Goal: Task Accomplishment & Management: Manage account settings

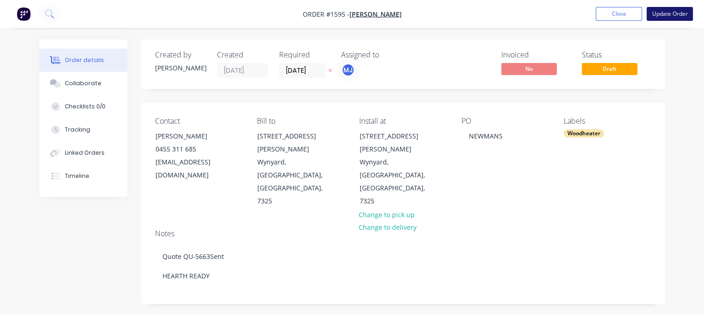
click at [663, 17] on button "Update Order" at bounding box center [670, 14] width 46 height 14
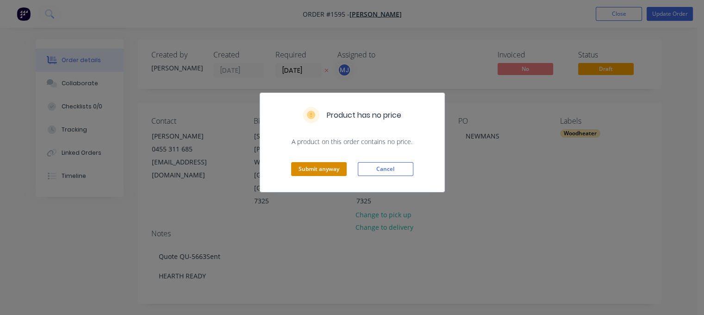
click at [320, 165] on button "Submit anyway" at bounding box center [319, 169] width 56 height 14
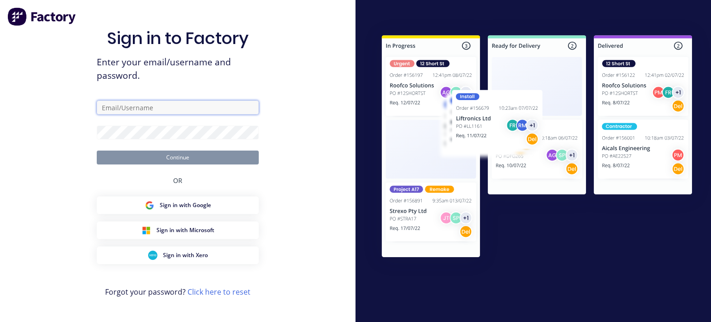
type input "[EMAIL_ADDRESS][DOMAIN_NAME]"
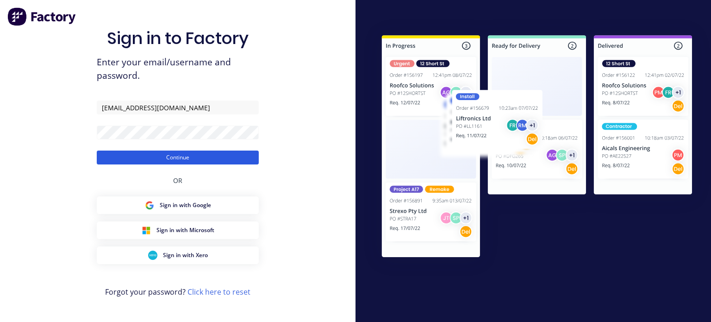
click at [177, 158] on button "Continue" at bounding box center [178, 157] width 162 height 14
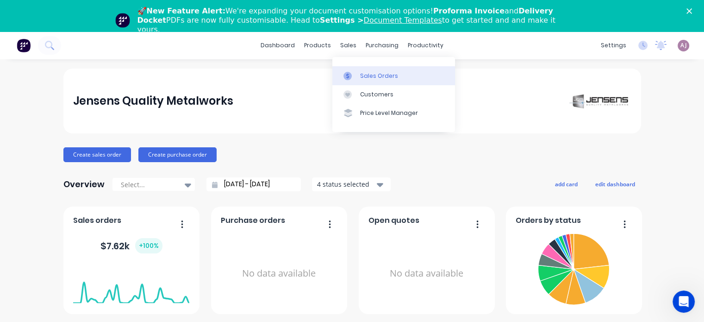
click at [375, 76] on div "Sales Orders" at bounding box center [379, 76] width 38 height 8
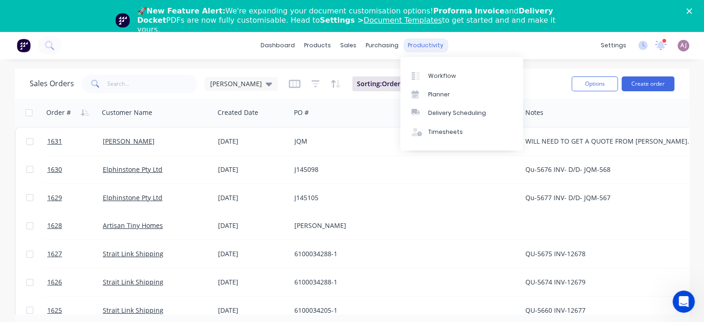
click at [426, 46] on div "productivity" at bounding box center [425, 45] width 45 height 14
click at [435, 95] on div "Planner" at bounding box center [439, 94] width 22 height 8
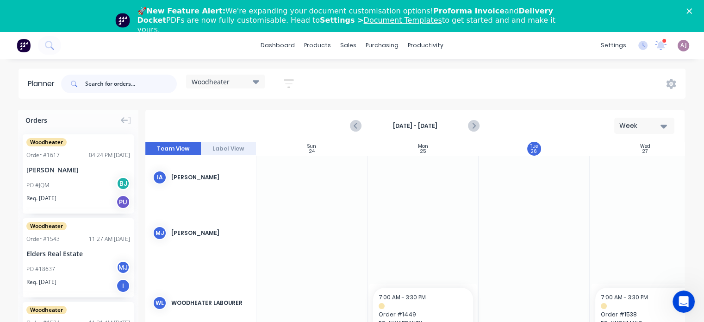
click at [103, 87] on input "text" at bounding box center [131, 84] width 92 height 19
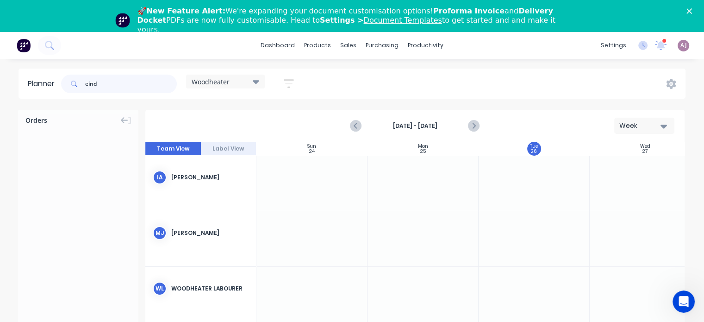
type input "eind"
click at [262, 80] on div "Woodheater" at bounding box center [225, 82] width 79 height 14
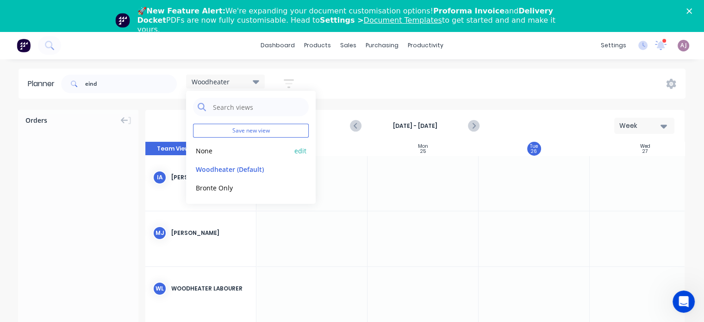
click at [224, 154] on button "None" at bounding box center [242, 150] width 99 height 11
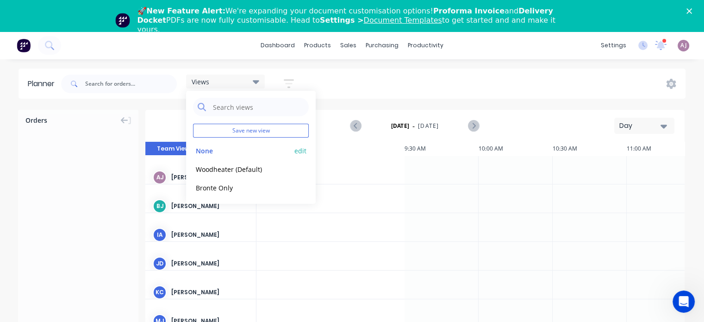
scroll to position [0, 761]
click at [126, 83] on input "text" at bounding box center [131, 84] width 92 height 19
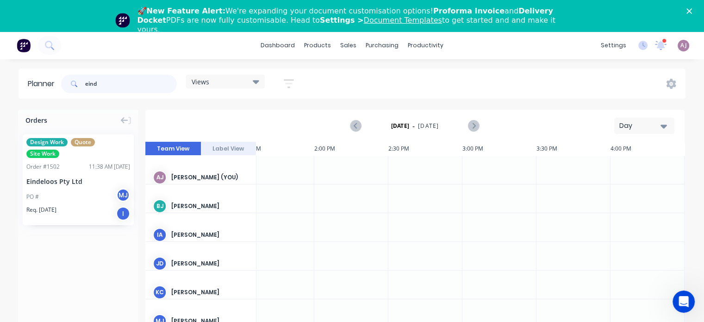
type input "eind"
click at [666, 126] on icon "button" at bounding box center [664, 126] width 6 height 10
click at [618, 167] on div "Week" at bounding box center [628, 169] width 92 height 19
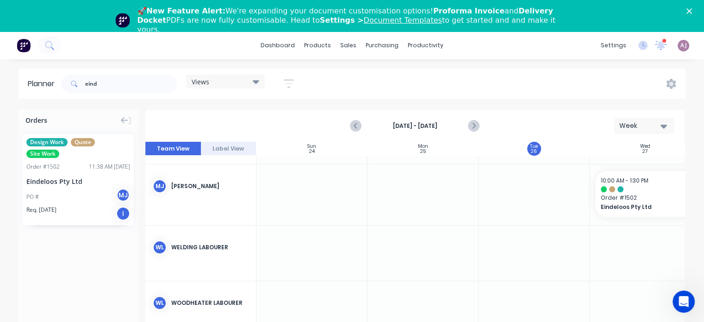
scroll to position [0, 0]
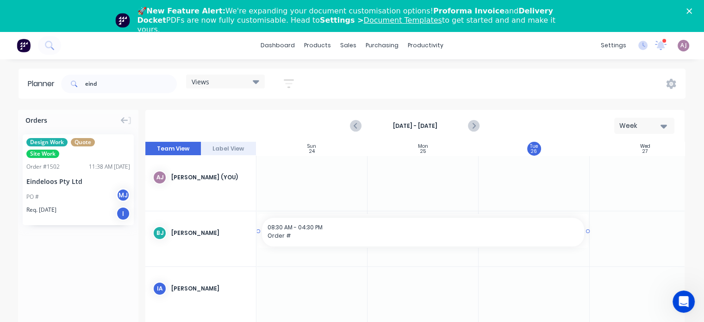
drag, startPoint x: 489, startPoint y: 234, endPoint x: 281, endPoint y: 238, distance: 207.9
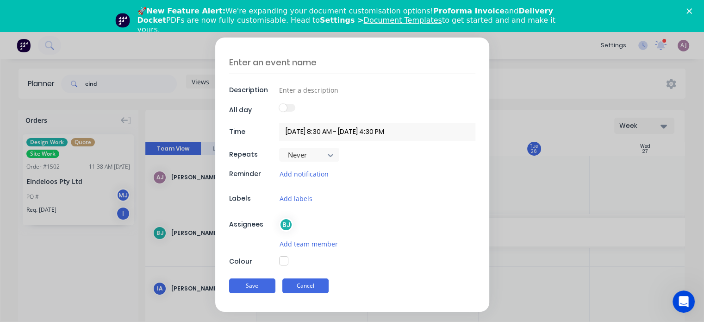
click at [316, 285] on button "Cancel" at bounding box center [305, 285] width 46 height 15
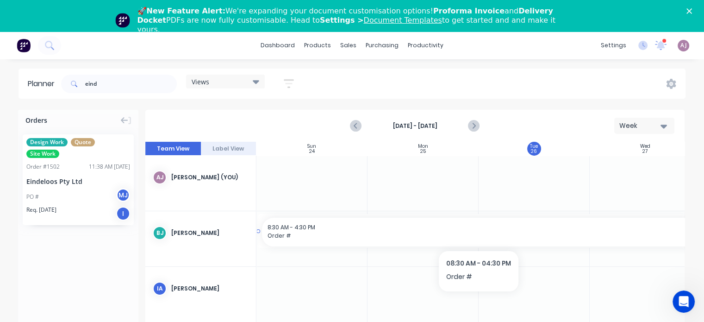
click at [393, 237] on span "Order #" at bounding box center [479, 235] width 422 height 8
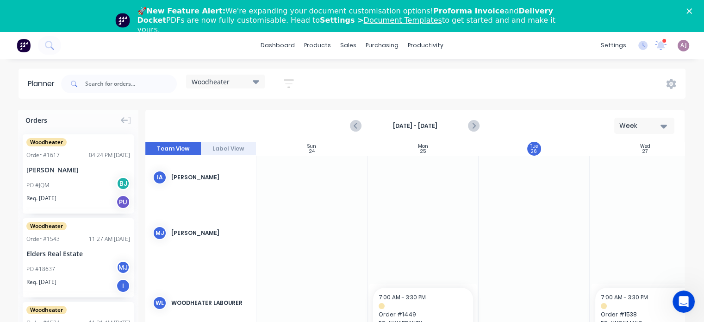
click at [257, 82] on icon at bounding box center [256, 82] width 6 height 4
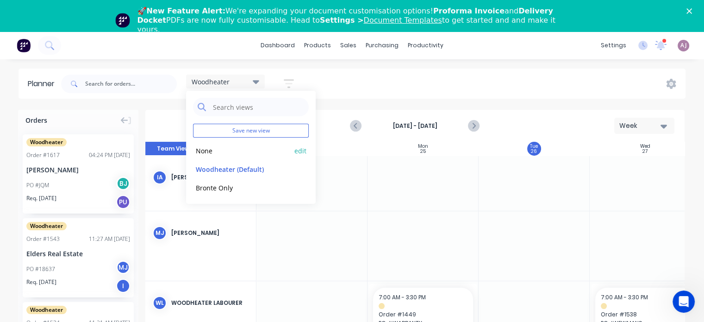
click at [244, 150] on button "None" at bounding box center [242, 150] width 99 height 11
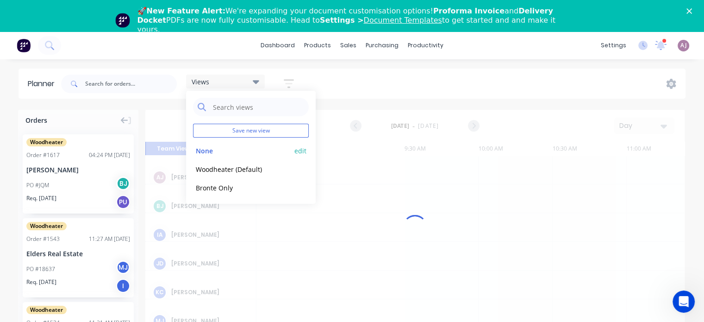
scroll to position [0, 761]
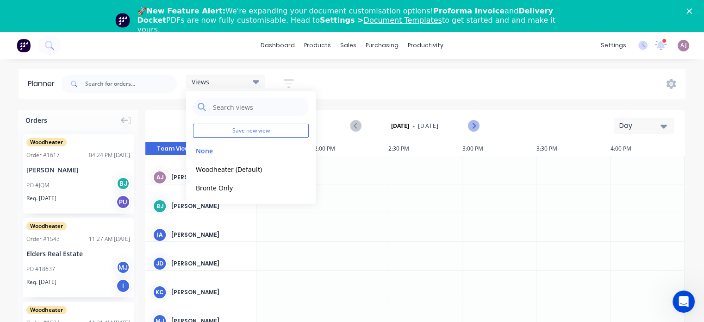
click at [472, 126] on icon "Next page" at bounding box center [473, 125] width 11 height 11
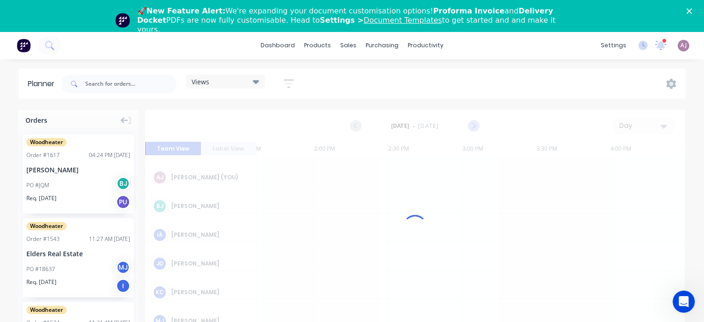
click at [472, 126] on div at bounding box center [414, 227] width 539 height 234
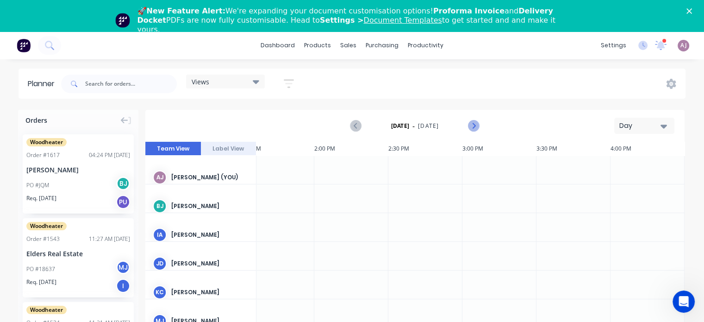
click at [472, 126] on icon "Next page" at bounding box center [473, 125] width 11 height 11
click at [113, 85] on input "text" at bounding box center [131, 84] width 92 height 19
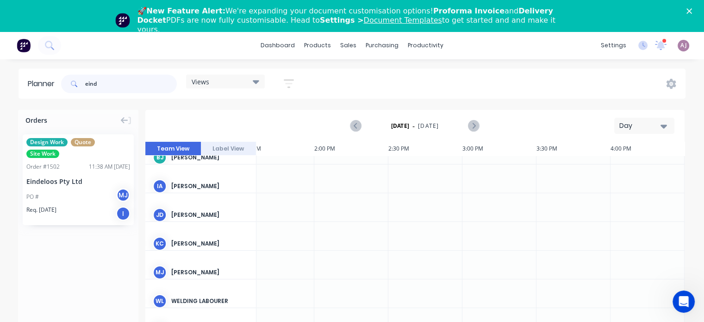
scroll to position [52, 761]
type input "eind"
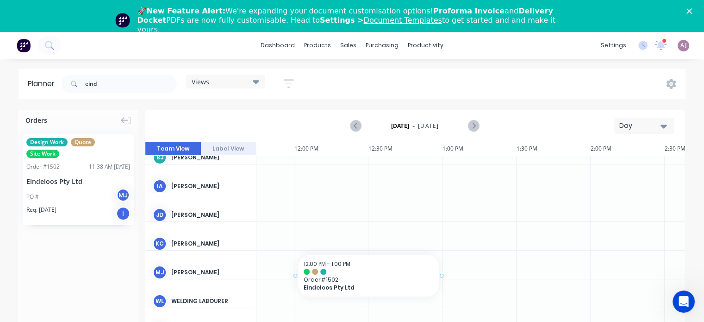
drag, startPoint x: 50, startPoint y: 165, endPoint x: 331, endPoint y: 262, distance: 298.1
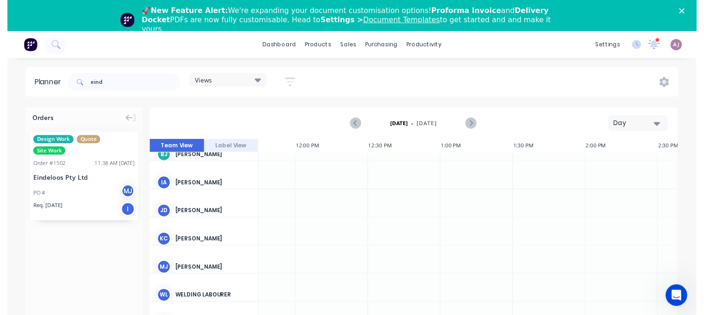
scroll to position [45, 481]
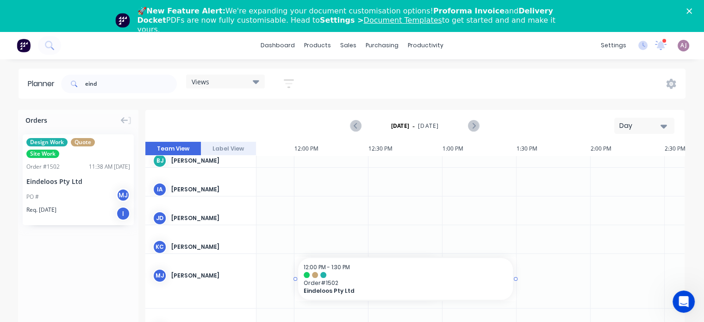
drag, startPoint x: 442, startPoint y: 278, endPoint x: 493, endPoint y: 275, distance: 51.5
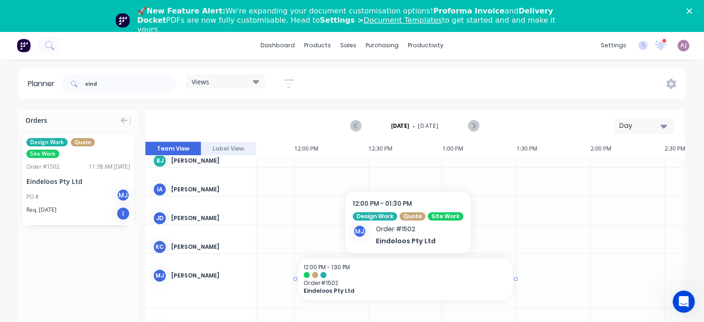
click at [355, 278] on div "12:00 PM - 1:30 PM Order # 1502 Eindeloos Pty Ltd" at bounding box center [405, 279] width 215 height 42
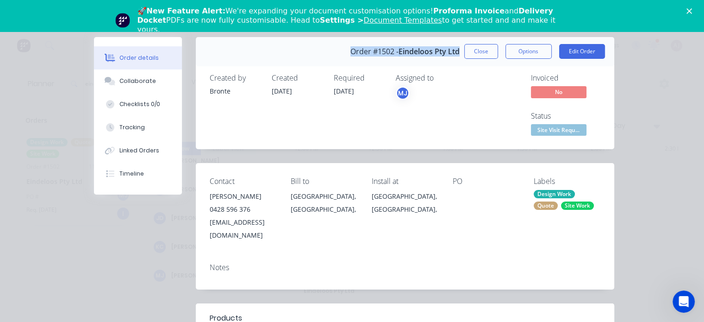
drag, startPoint x: 345, startPoint y: 50, endPoint x: 457, endPoint y: 52, distance: 112.1
click at [457, 52] on div "Order #1502 - Eindeloos Pty Ltd Close Options Edit Order" at bounding box center [405, 51] width 418 height 29
copy div "Order #1502 - Eindeloos Pty Ltd"
click at [581, 51] on button "Edit Order" at bounding box center [582, 51] width 46 height 15
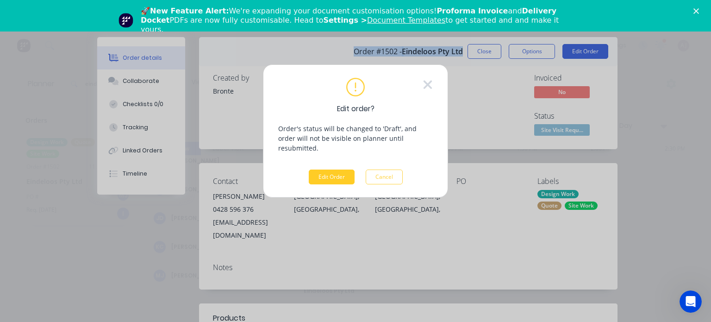
click at [344, 169] on button "Edit Order" at bounding box center [332, 176] width 46 height 15
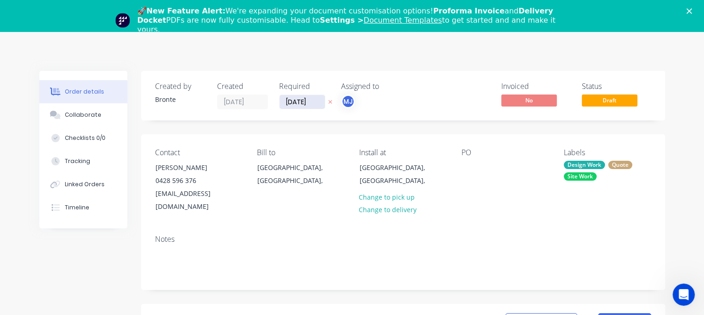
click at [304, 100] on input "27/08/25" at bounding box center [302, 102] width 45 height 14
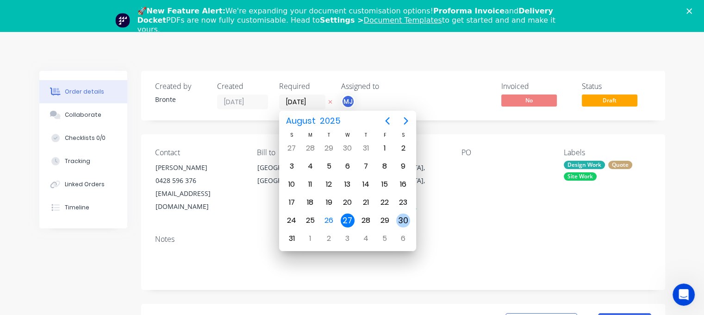
click at [402, 213] on div "30" at bounding box center [403, 220] width 14 height 14
type input "30/08/25"
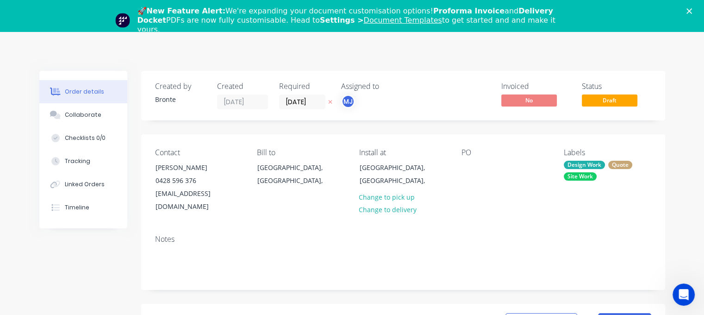
click at [692, 12] on polygon "Close" at bounding box center [690, 11] width 6 height 6
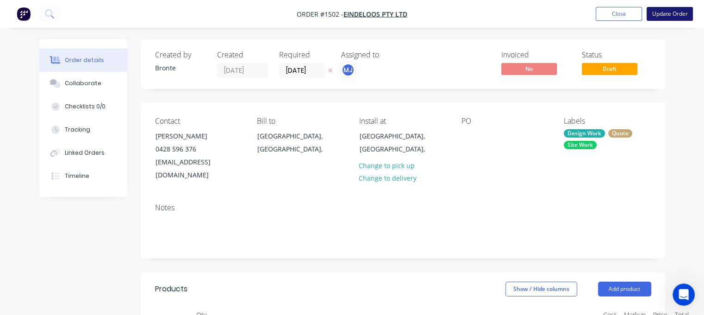
click at [675, 16] on button "Update Order" at bounding box center [670, 14] width 46 height 14
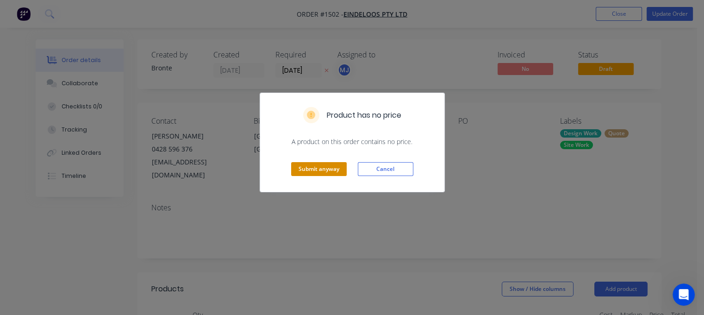
click at [317, 168] on button "Submit anyway" at bounding box center [319, 169] width 56 height 14
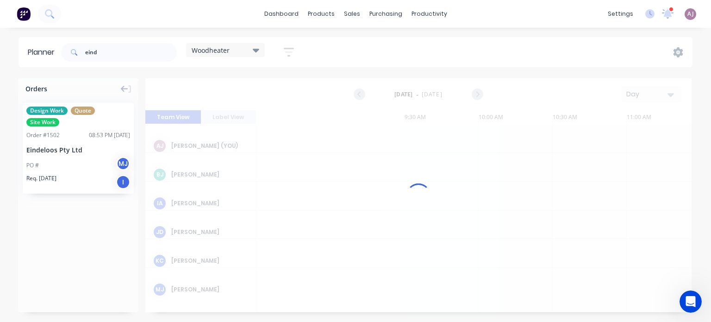
scroll to position [0, 754]
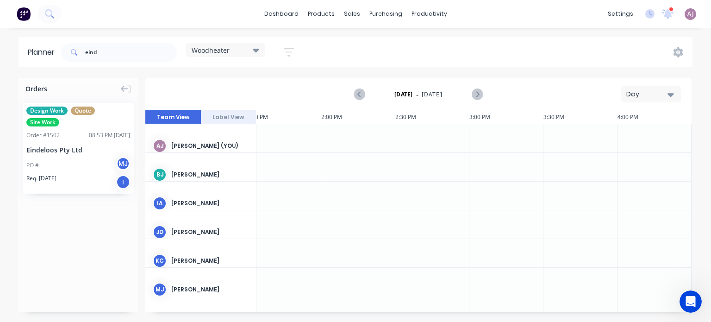
click at [257, 48] on icon at bounding box center [256, 50] width 6 height 10
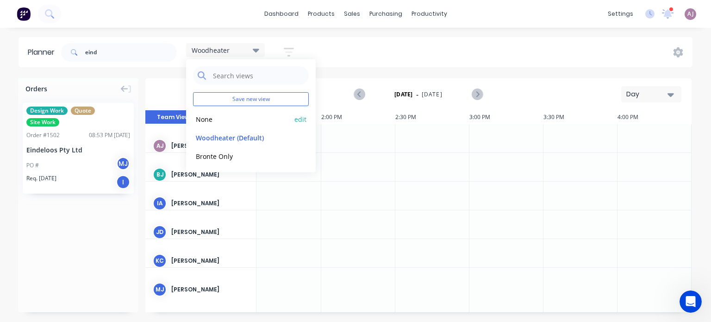
click at [214, 122] on button "None" at bounding box center [242, 118] width 99 height 11
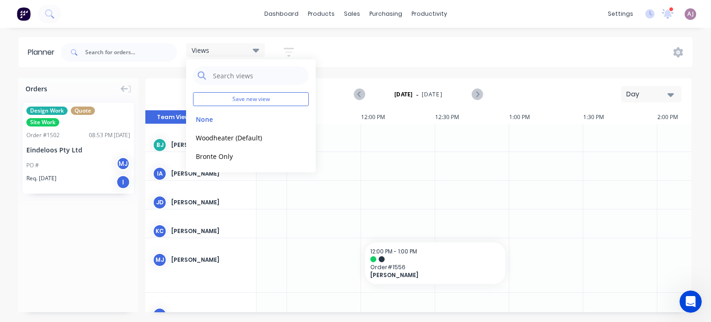
scroll to position [0, 414]
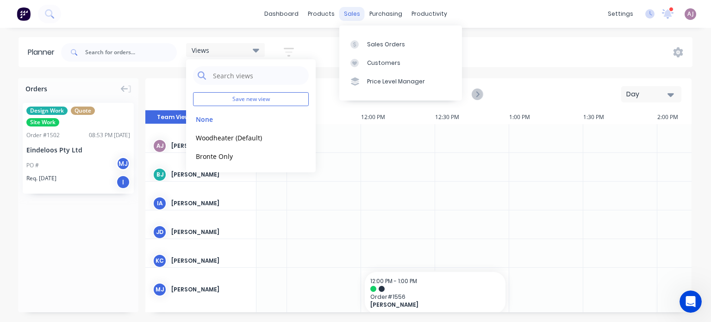
click at [355, 18] on div "sales" at bounding box center [351, 14] width 25 height 14
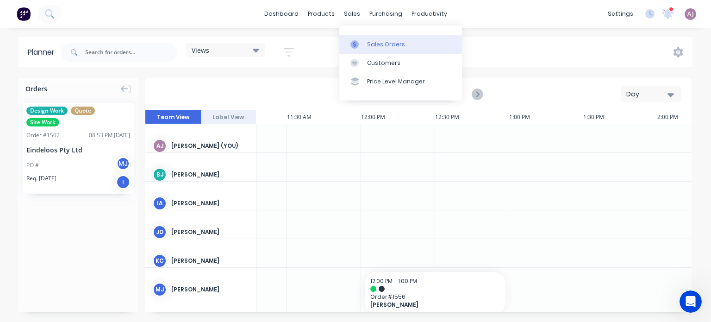
click at [368, 39] on link "Sales Orders" at bounding box center [400, 44] width 123 height 19
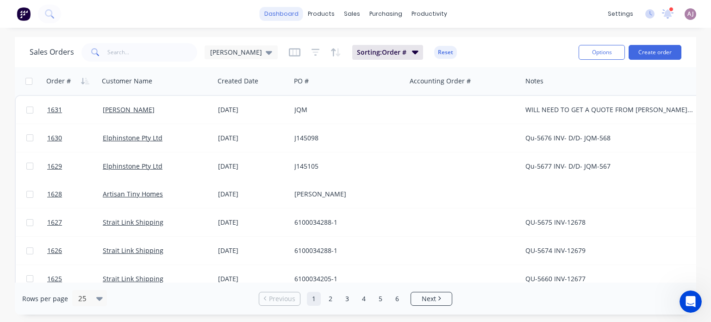
click at [285, 15] on link "dashboard" at bounding box center [282, 14] width 44 height 14
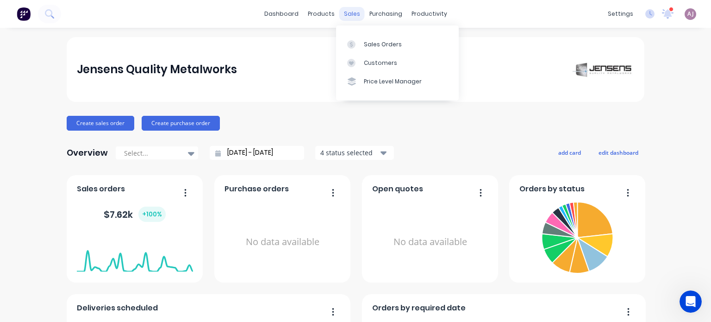
click at [345, 16] on div "sales" at bounding box center [351, 14] width 25 height 14
click at [381, 42] on div "Sales Orders" at bounding box center [383, 44] width 38 height 8
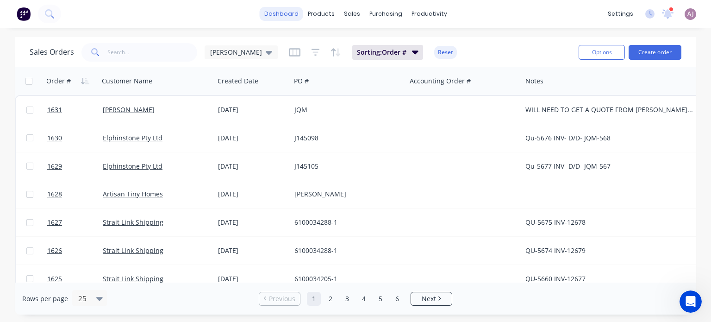
click at [287, 7] on link "dashboard" at bounding box center [282, 14] width 44 height 14
